Goal: Transaction & Acquisition: Subscribe to service/newsletter

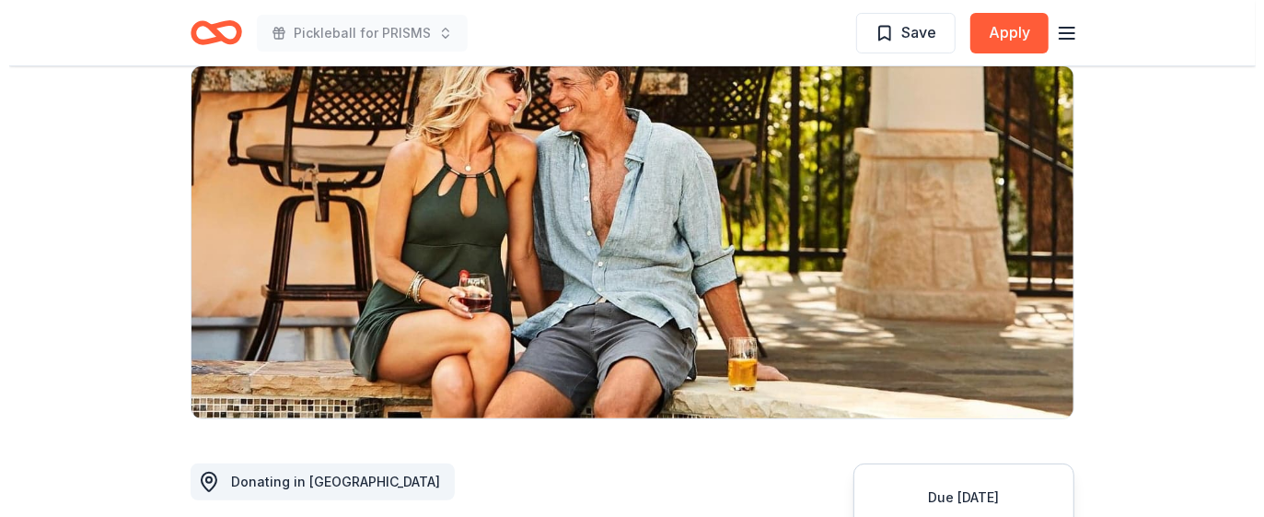
scroll to position [230, 0]
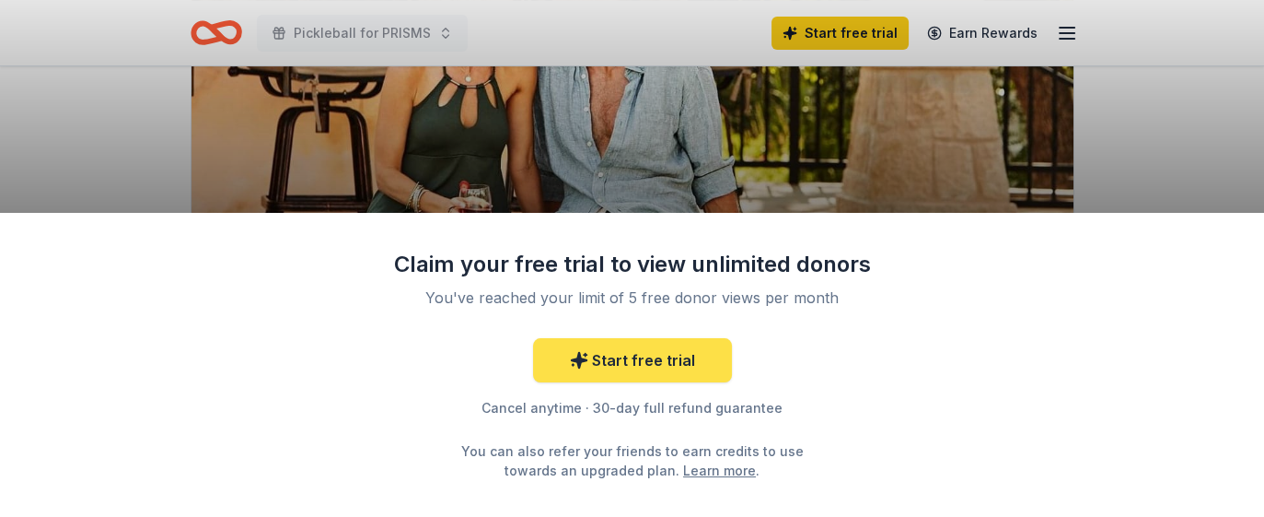
click at [640, 360] on link "Start free trial" at bounding box center [632, 360] width 199 height 44
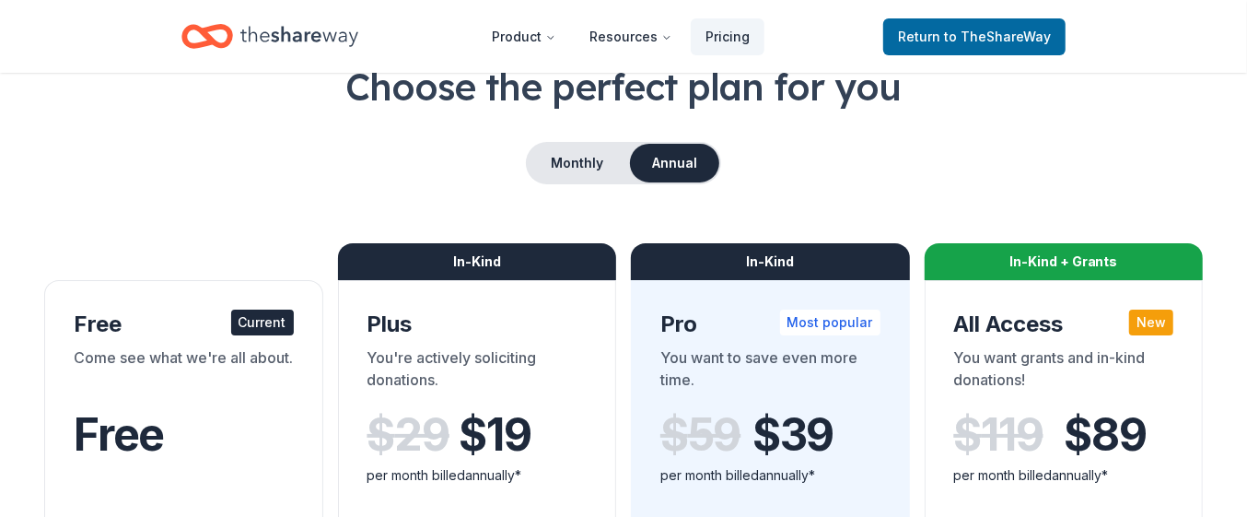
scroll to position [230, 0]
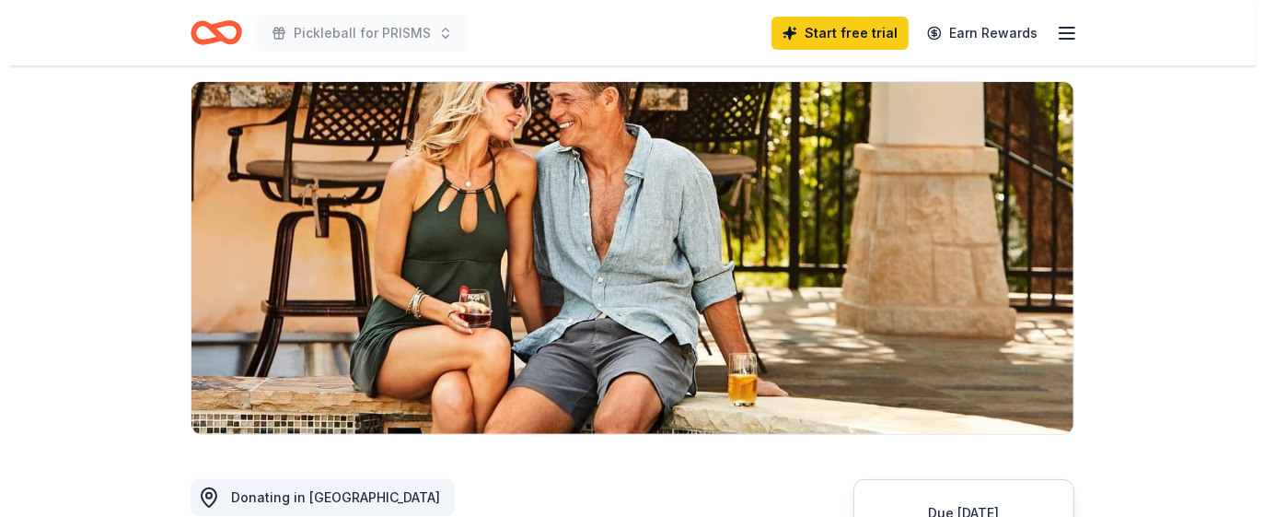
scroll to position [460, 0]
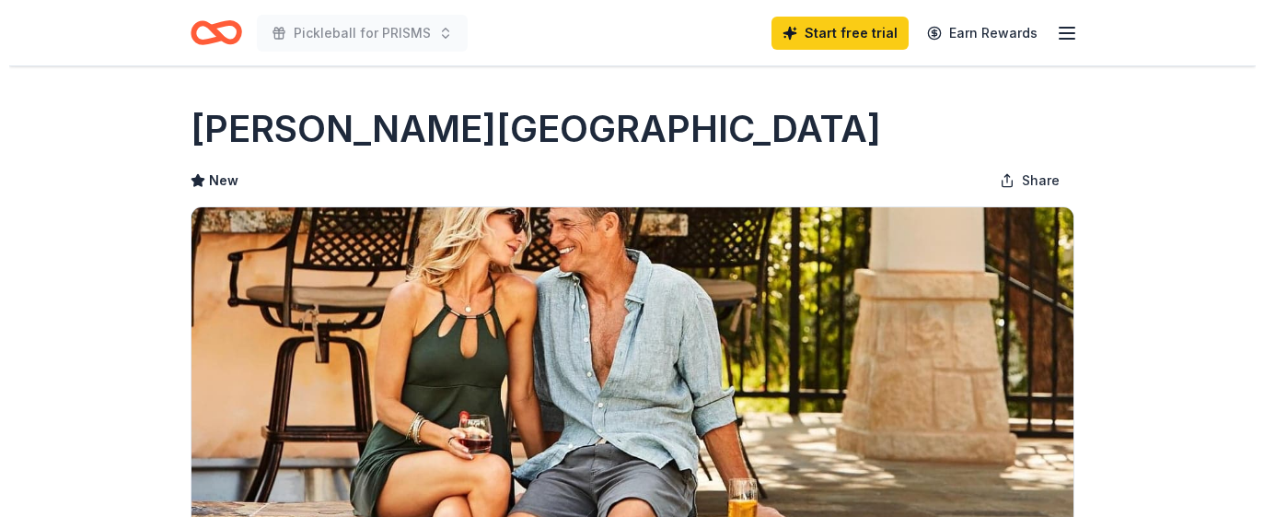
scroll to position [576, 0]
